Goal: Information Seeking & Learning: Learn about a topic

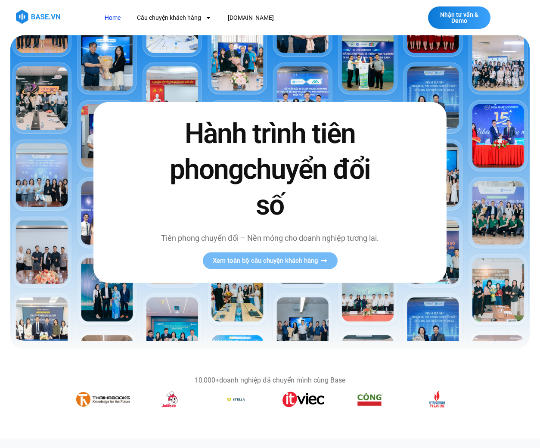
click at [121, 19] on link "Home" at bounding box center [112, 18] width 29 height 16
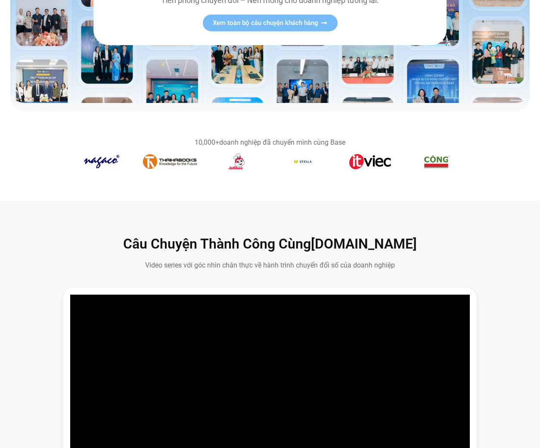
scroll to position [535, 0]
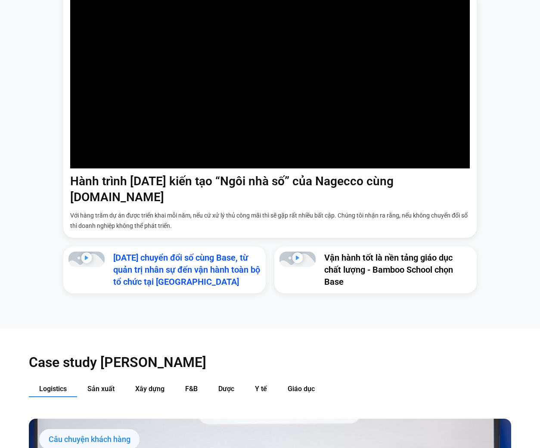
click at [187, 259] on link "[DATE] chuyển đổi số cùng Base, từ quản trị nhân sự đến vận hành toàn bộ tổ chứ…" at bounding box center [186, 269] width 147 height 34
